Goal: Register for event/course

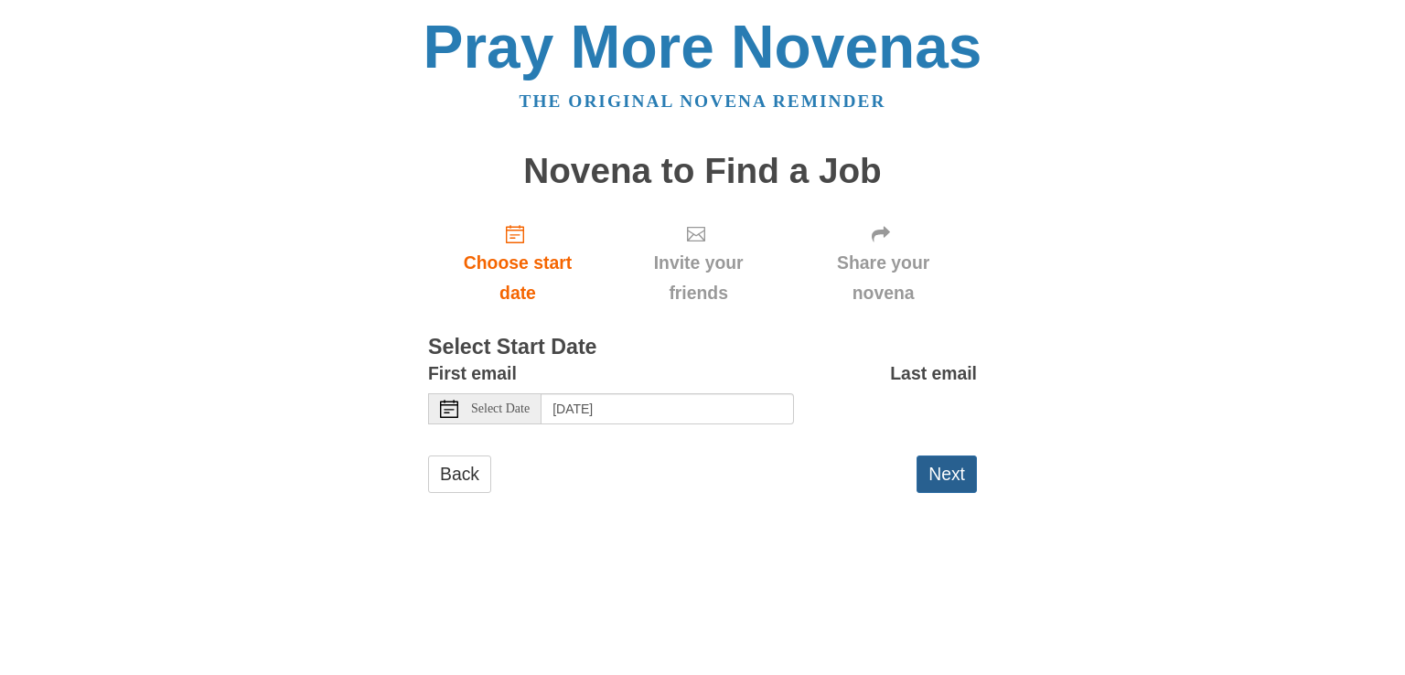
click at [940, 480] on button "Next" at bounding box center [946, 473] width 60 height 37
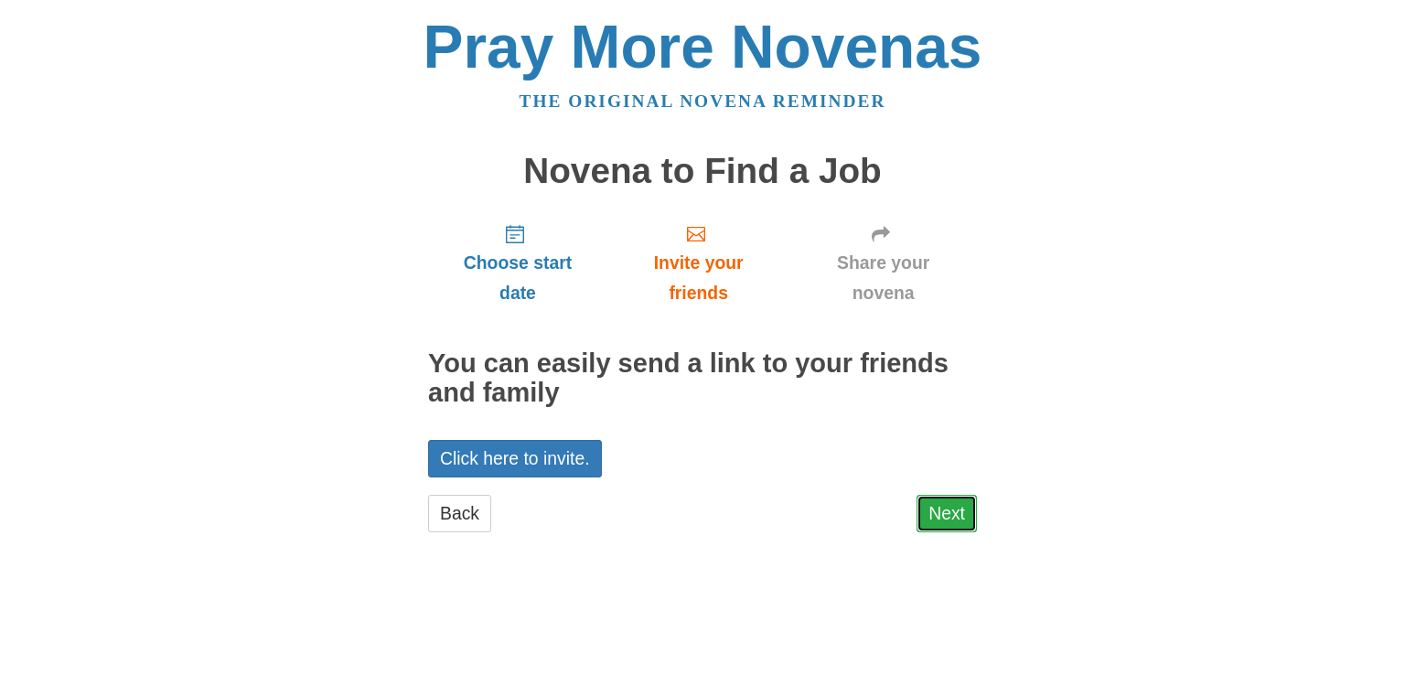
click at [958, 519] on link "Next" at bounding box center [946, 513] width 60 height 37
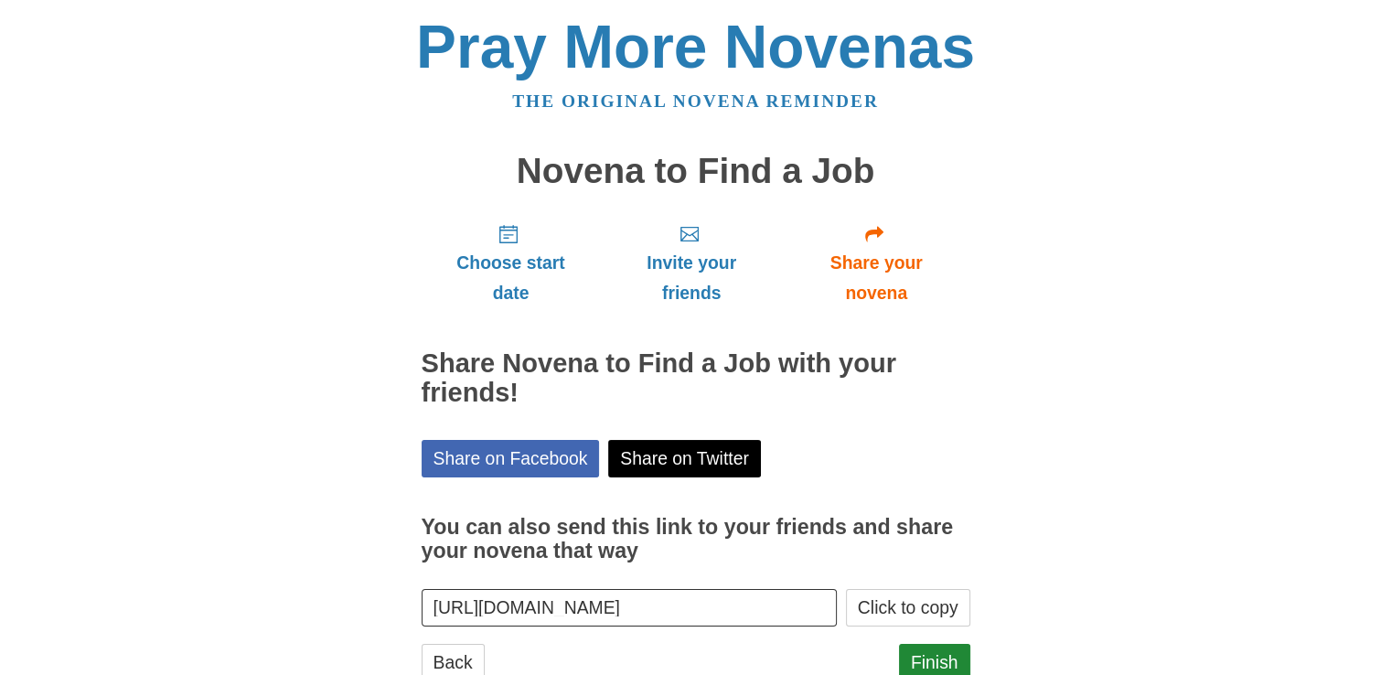
click at [995, 381] on div "Pray More Novenas The original novena reminder Novena to Find a Job Choose star…" at bounding box center [696, 367] width 1070 height 734
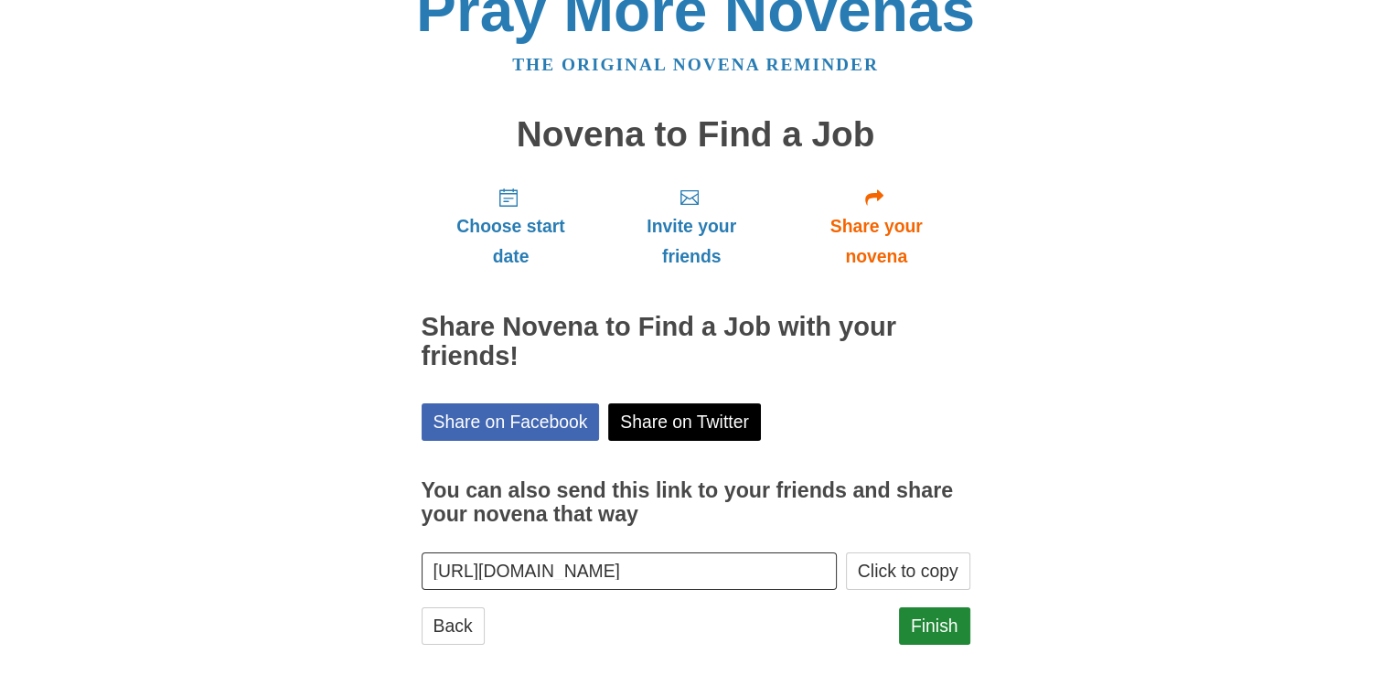
scroll to position [59, 0]
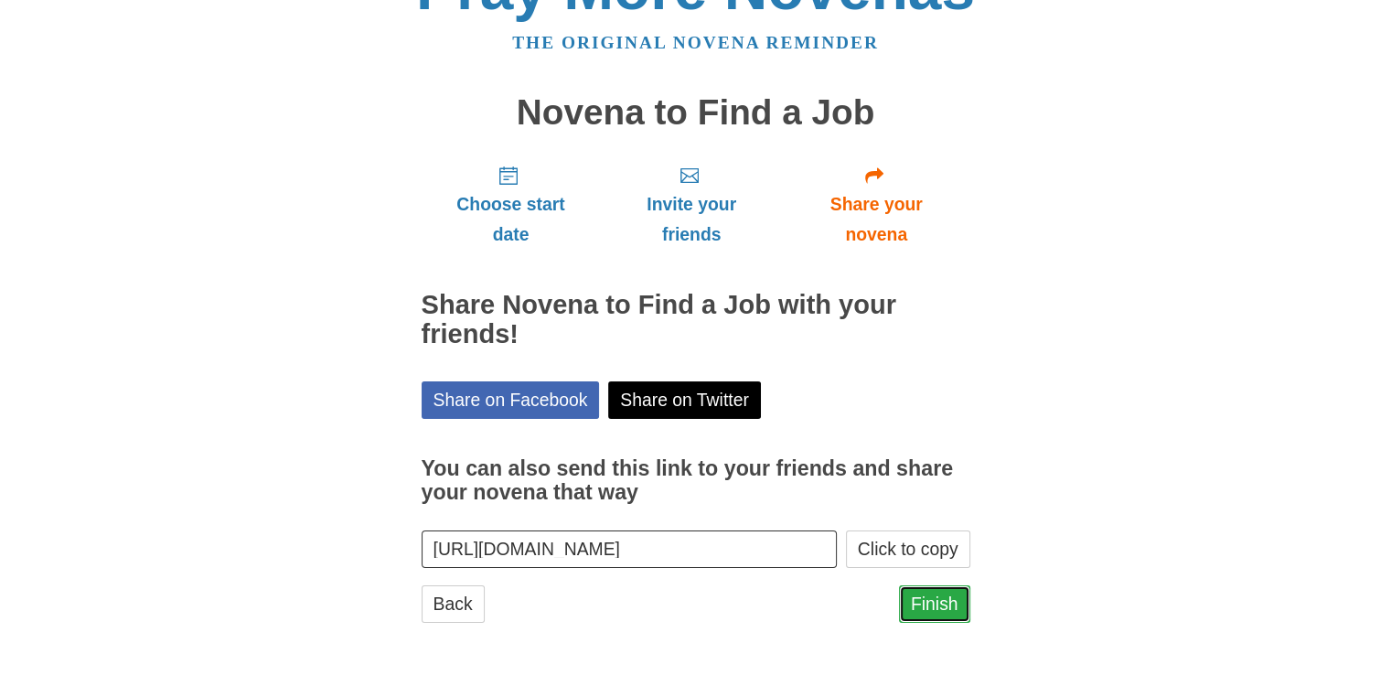
click at [919, 603] on link "Finish" at bounding box center [934, 603] width 71 height 37
